Goal: Navigation & Orientation: Find specific page/section

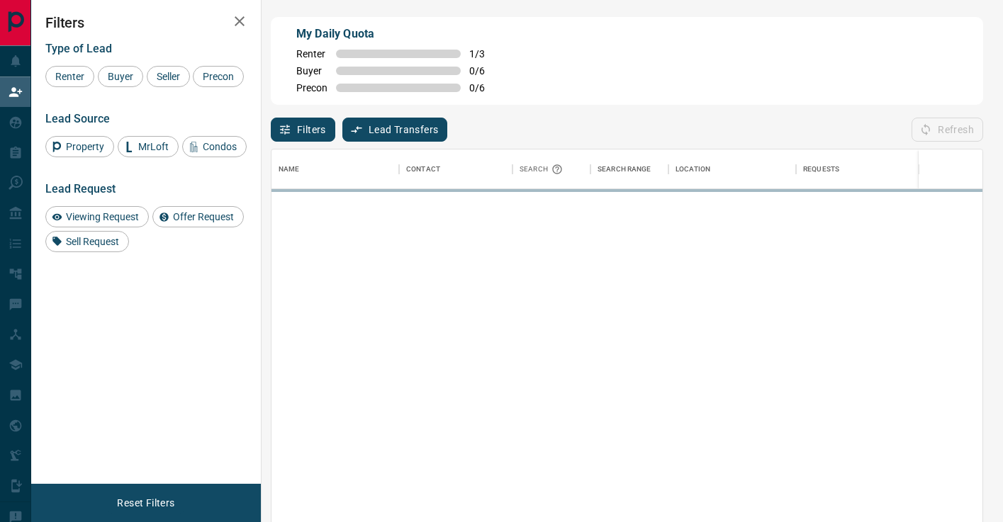
scroll to position [395, 711]
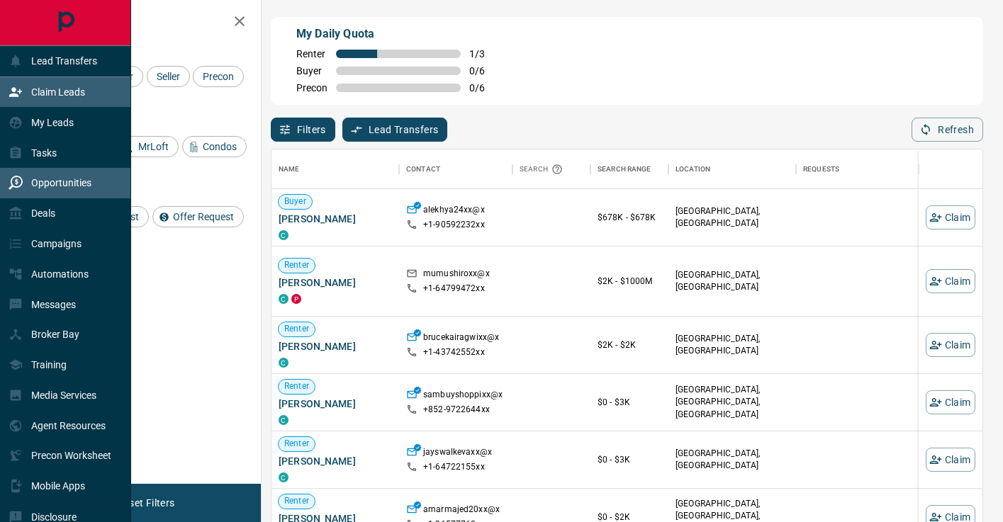
click at [72, 177] on p "Opportunities" at bounding box center [61, 182] width 60 height 11
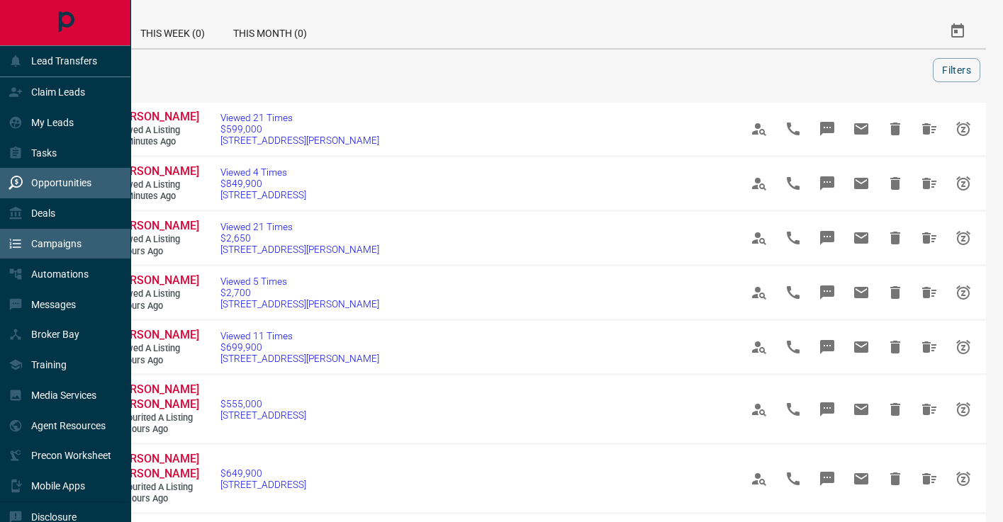
click at [23, 244] on div "Campaigns" at bounding box center [45, 243] width 73 height 23
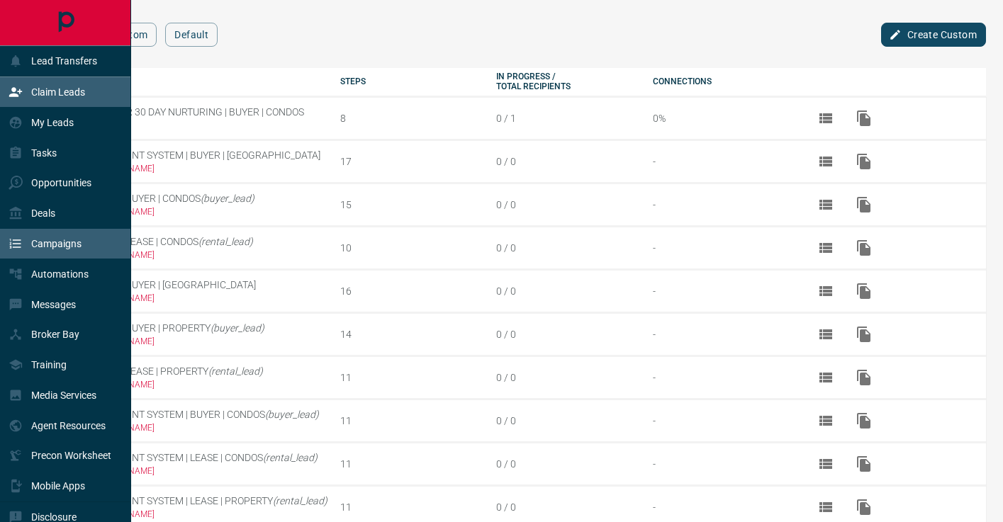
click at [26, 86] on div "Claim Leads" at bounding box center [47, 92] width 77 height 23
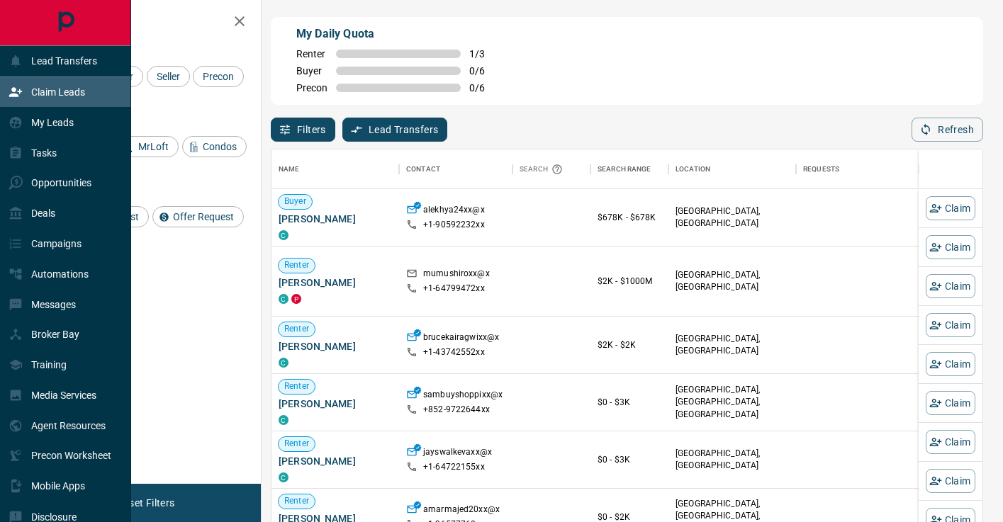
scroll to position [395, 711]
